Goal: Task Accomplishment & Management: Use online tool/utility

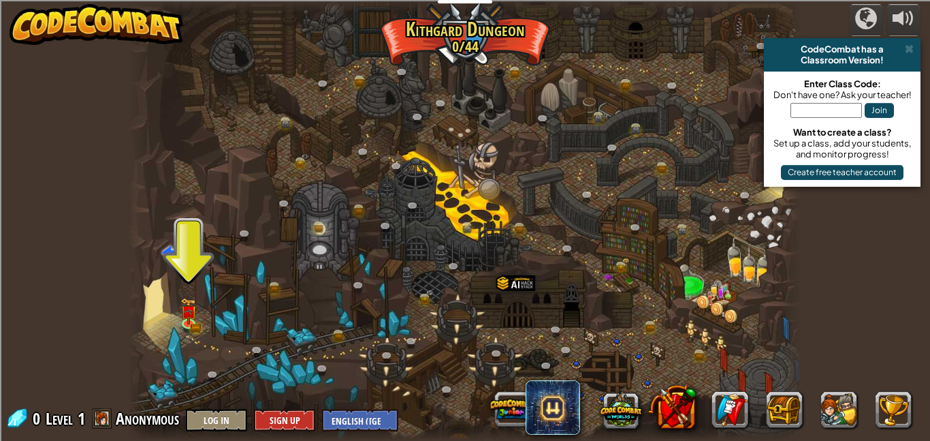
click at [174, 325] on div at bounding box center [465, 220] width 674 height 441
click at [192, 310] on img at bounding box center [189, 305] width 10 height 10
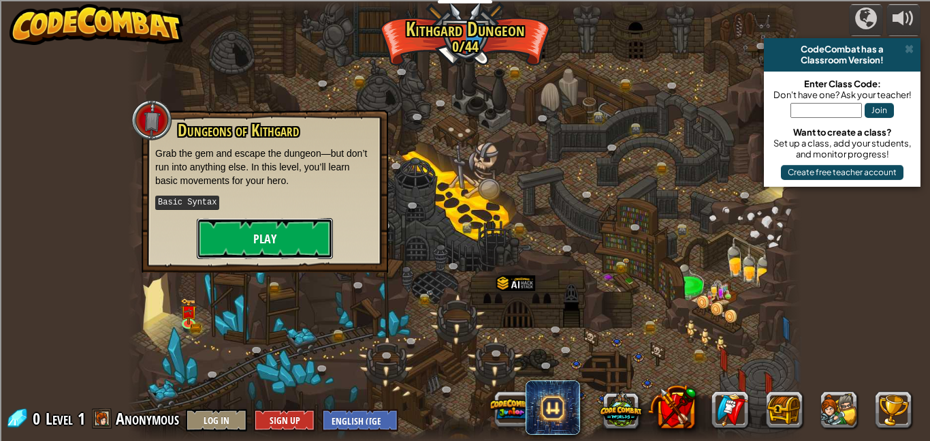
click at [298, 244] on button "Play" at bounding box center [265, 238] width 136 height 41
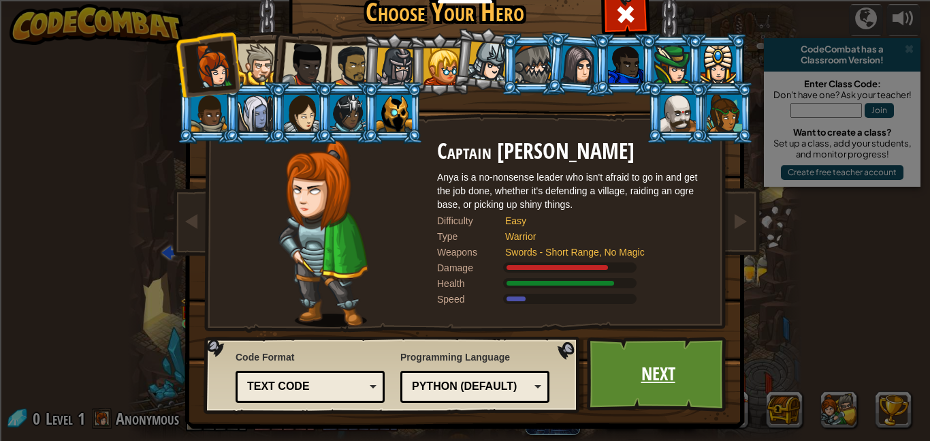
click at [670, 364] on link "Next" at bounding box center [658, 373] width 142 height 75
